Goal: Information Seeking & Learning: Check status

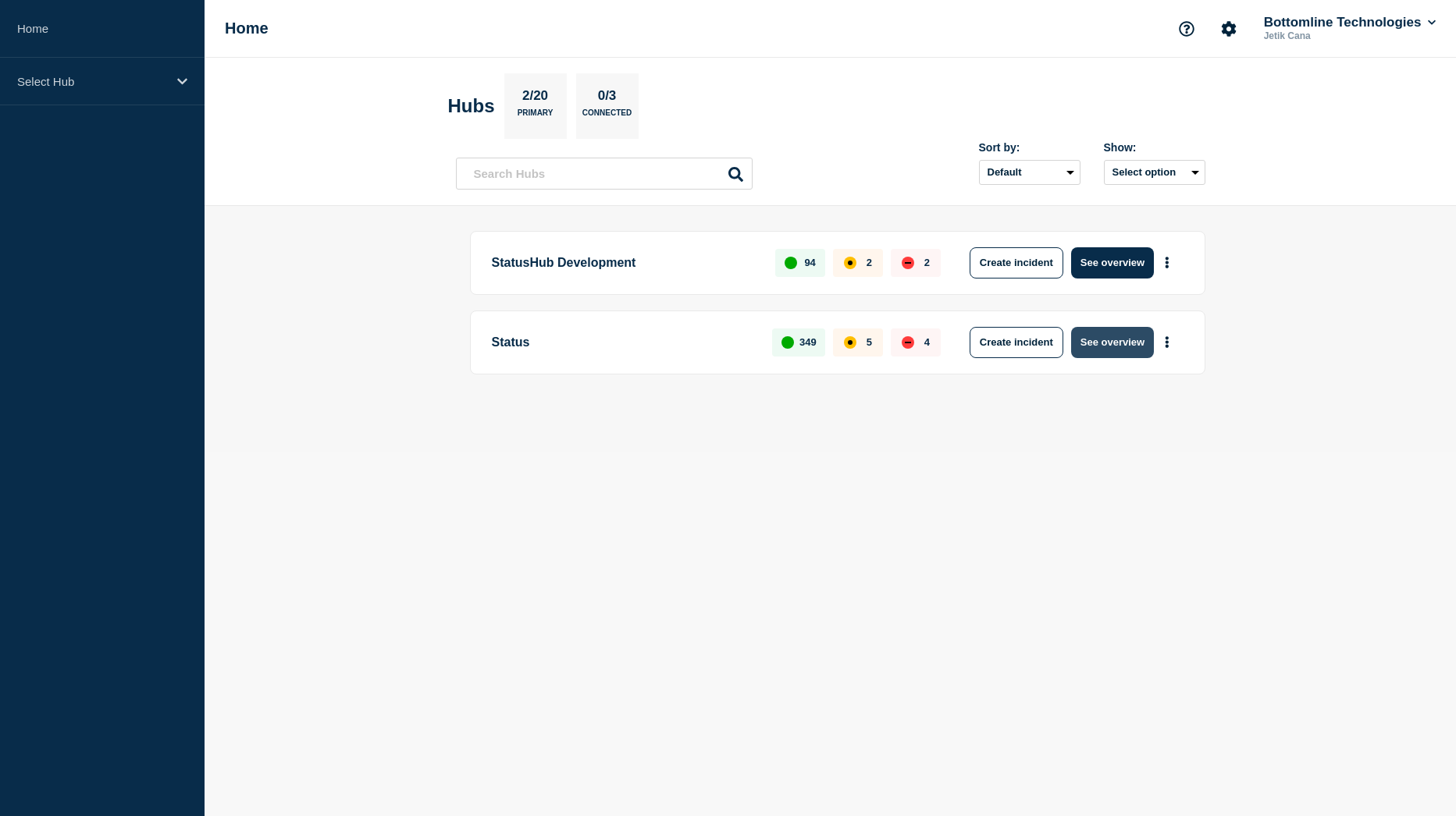
click at [1108, 353] on button "See overview" at bounding box center [1113, 342] width 83 height 32
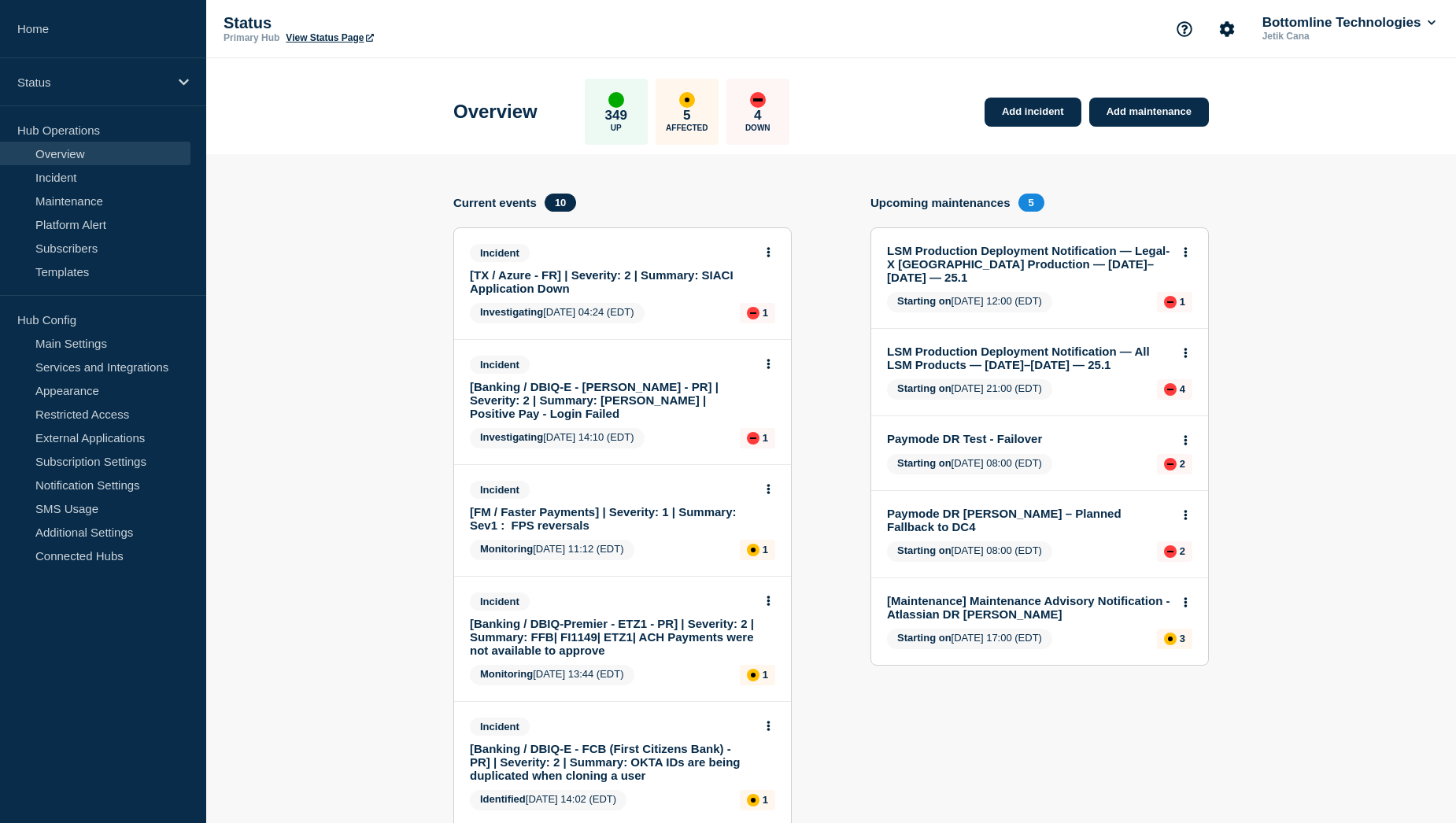
click at [567, 282] on link "[TX / Azure - FR] | Severity: 2 | Summary: SIACI Application Down" at bounding box center [612, 282] width 284 height 27
